Goal: Task Accomplishment & Management: Use online tool/utility

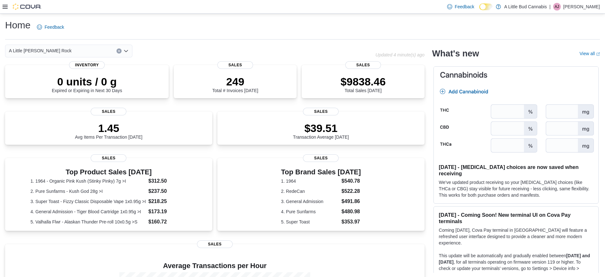
click at [9, 5] on div at bounding box center [22, 7] width 39 height 6
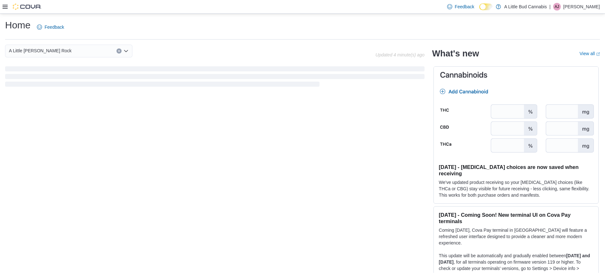
click at [3, 7] on icon at bounding box center [5, 7] width 5 height 4
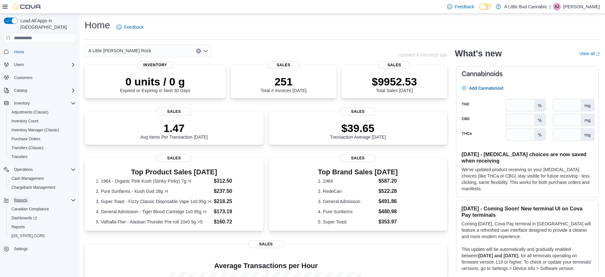
click at [26, 197] on span "Reports" at bounding box center [20, 199] width 13 height 5
click at [24, 224] on span "Reports" at bounding box center [17, 226] width 13 height 5
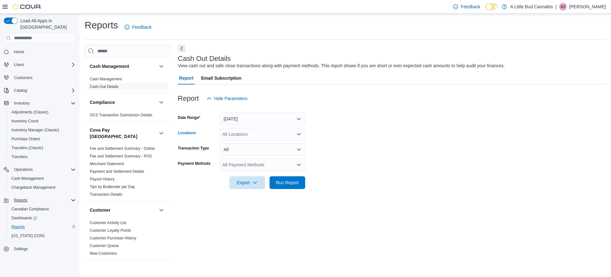
click at [259, 133] on div "All Locations" at bounding box center [262, 134] width 85 height 13
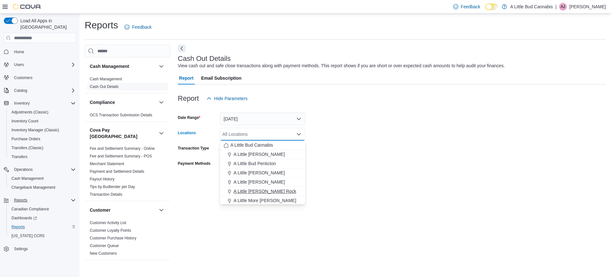
click at [273, 190] on span "A Little [PERSON_NAME] Rock" at bounding box center [265, 191] width 63 height 6
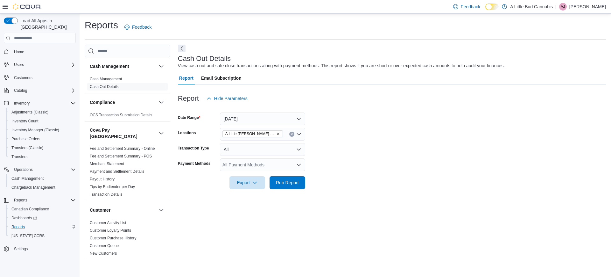
click at [349, 162] on form "Date Range [DATE] Locations A Little [PERSON_NAME] Rock Transaction Type All Pa…" at bounding box center [392, 147] width 428 height 84
click at [290, 181] on span "Run Report" at bounding box center [287, 182] width 23 height 6
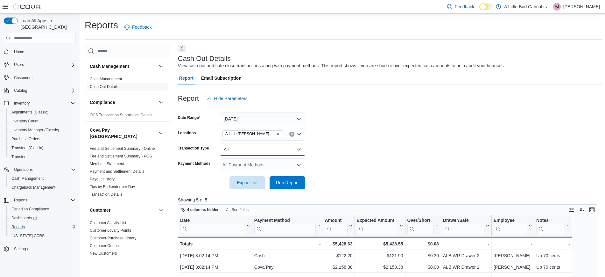
click at [255, 145] on button "All" at bounding box center [262, 149] width 85 height 13
click at [334, 167] on form "Date Range [DATE] Locations A Little [PERSON_NAME] Rock Transaction Type All Pa…" at bounding box center [390, 147] width 424 height 84
click at [126, 220] on link "Customer Activity List" at bounding box center [108, 222] width 37 height 4
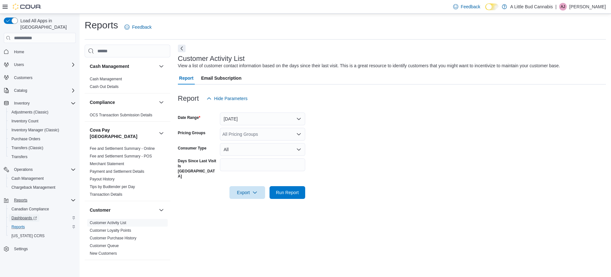
click at [37, 214] on link "Dashboards" at bounding box center [24, 218] width 31 height 8
click at [33, 196] on div "Reports" at bounding box center [43, 200] width 64 height 8
click at [30, 47] on span "Home" at bounding box center [43, 51] width 64 height 8
